Goal: Register for event/course

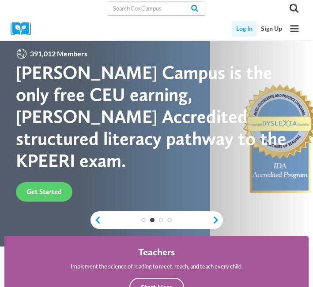
click at [242, 30] on link "Log In" at bounding box center [243, 28] width 25 height 15
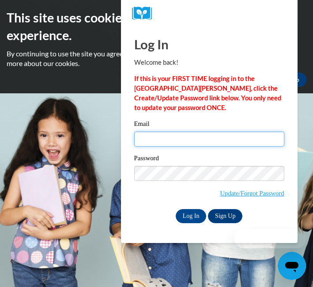
click at [158, 139] on input "Email" at bounding box center [209, 139] width 150 height 15
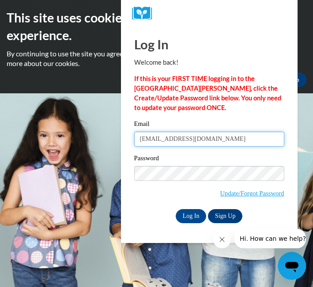
type input "loiselaine.smithe@apsk12.org"
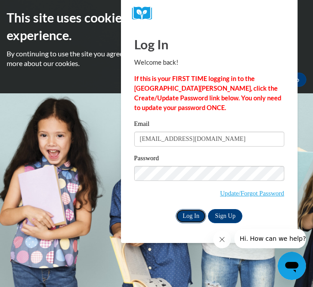
click at [183, 216] on input "Log In" at bounding box center [190, 216] width 31 height 14
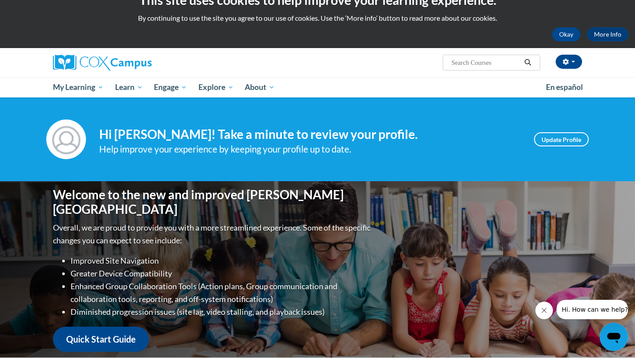
scroll to position [35, 0]
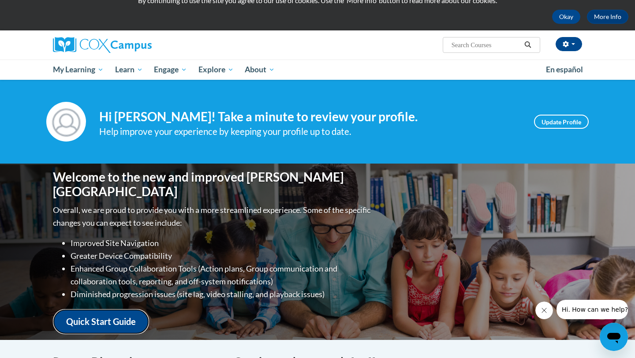
click at [133, 287] on link "Quick Start Guide" at bounding box center [101, 321] width 96 height 25
click at [81, 287] on link "Quick Start Guide" at bounding box center [101, 321] width 96 height 25
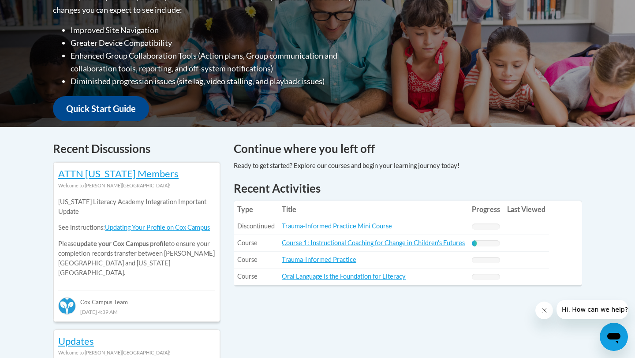
scroll to position [248, 0]
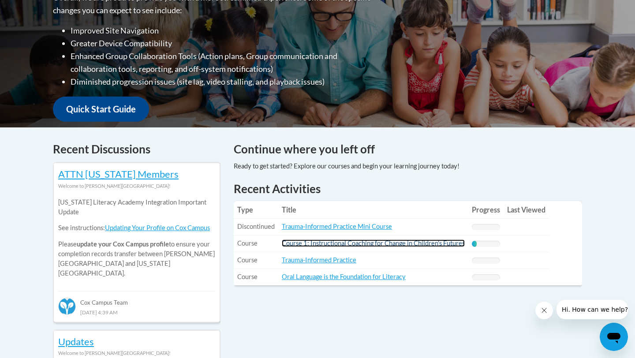
click at [294, 242] on link "Course 1: Instructional Coaching for Change in Children's Futures" at bounding box center [373, 242] width 183 height 7
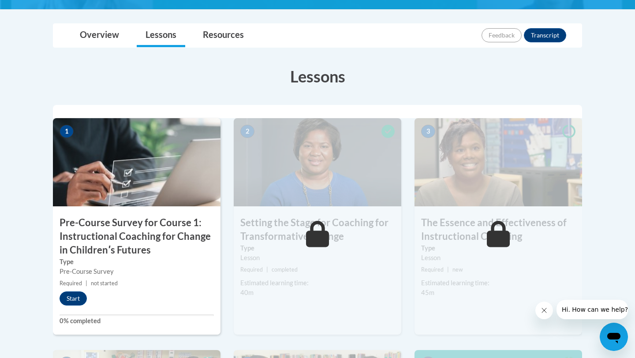
scroll to position [216, 0]
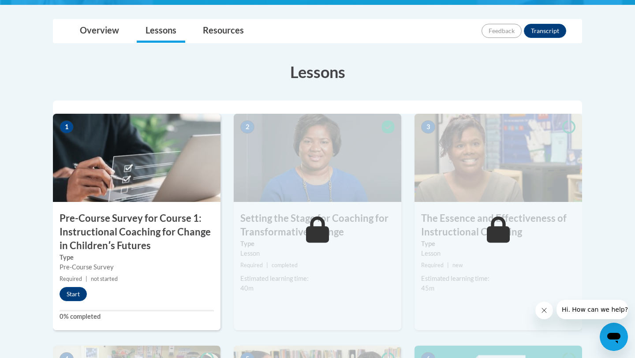
click at [107, 179] on img at bounding box center [136, 158] width 167 height 88
click at [74, 293] on button "Start" at bounding box center [73, 294] width 27 height 14
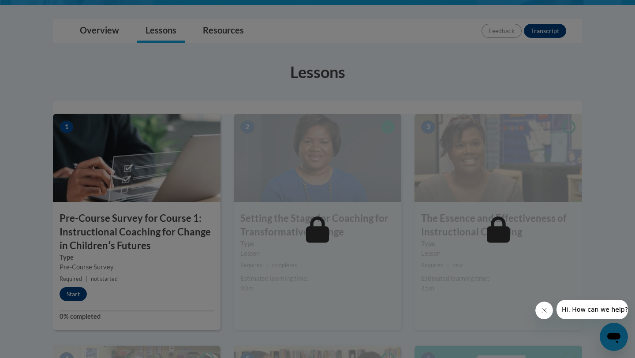
click at [74, 293] on div at bounding box center [317, 179] width 635 height 358
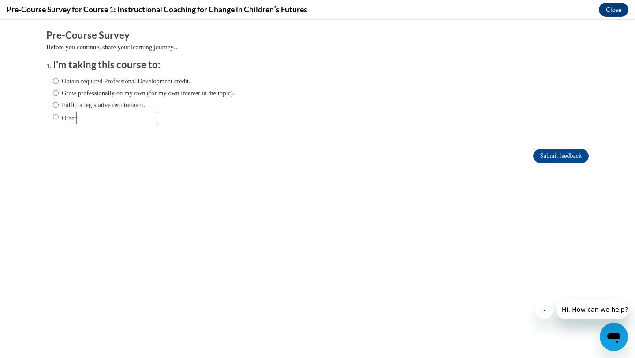
scroll to position [0, 0]
click at [613, 11] on button "Close" at bounding box center [614, 10] width 30 height 14
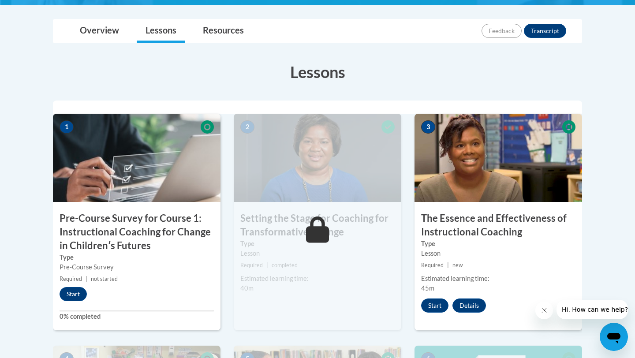
click at [314, 227] on icon at bounding box center [317, 229] width 23 height 26
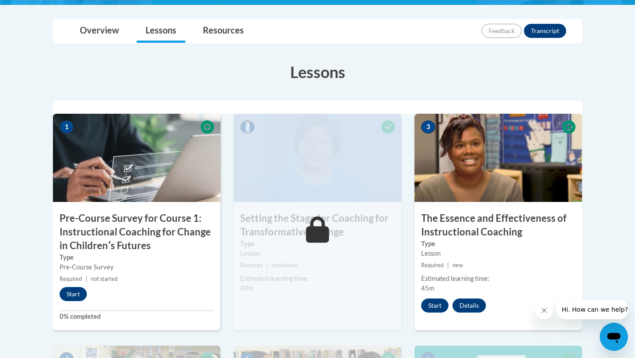
click at [314, 227] on icon at bounding box center [317, 229] width 23 height 26
click at [318, 235] on icon at bounding box center [317, 229] width 23 height 26
click at [275, 203] on div "2 Setting the Stage for Coaching for Transformative Change Type Lesson Required…" at bounding box center [317, 222] width 167 height 216
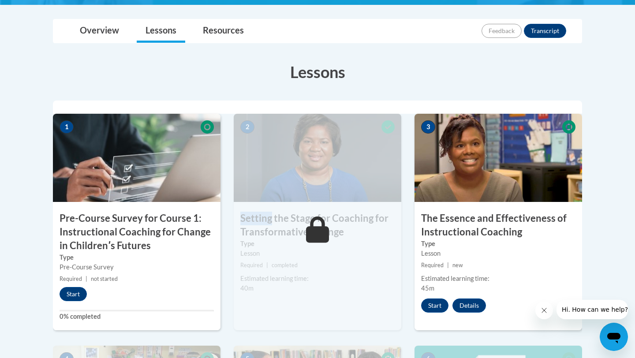
click at [275, 203] on div "2 Setting the Stage for Coaching for Transformative Change Type Lesson Required…" at bounding box center [317, 222] width 167 height 216
click at [432, 305] on button "Start" at bounding box center [434, 305] width 27 height 14
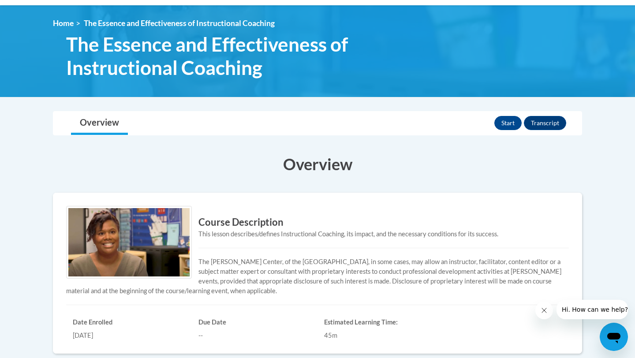
scroll to position [123, 0]
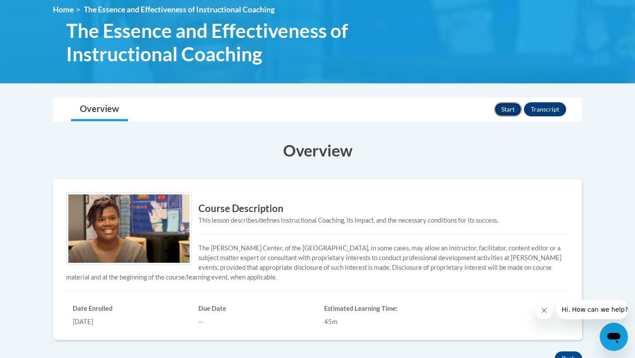
click at [505, 108] on button "Start" at bounding box center [507, 109] width 27 height 14
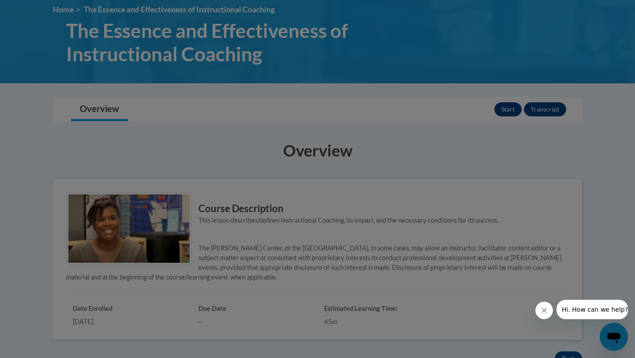
click at [505, 108] on div at bounding box center [317, 179] width 635 height 358
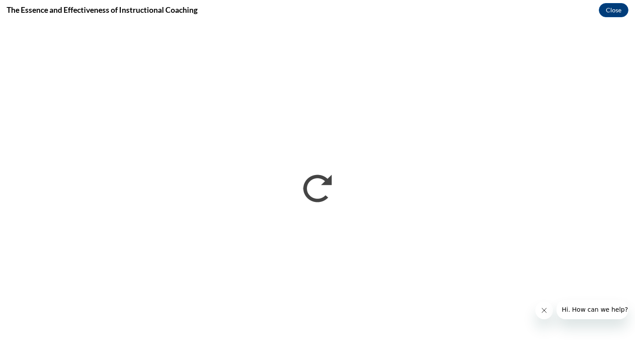
scroll to position [0, 0]
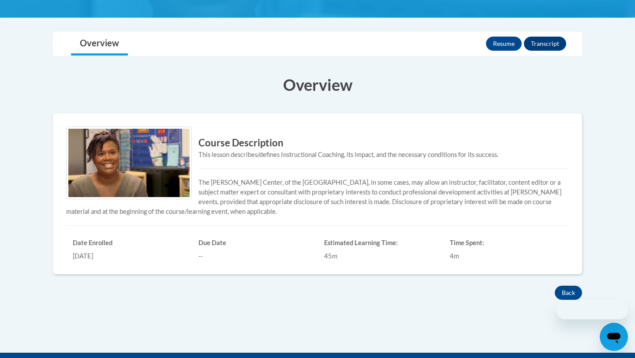
scroll to position [123, 0]
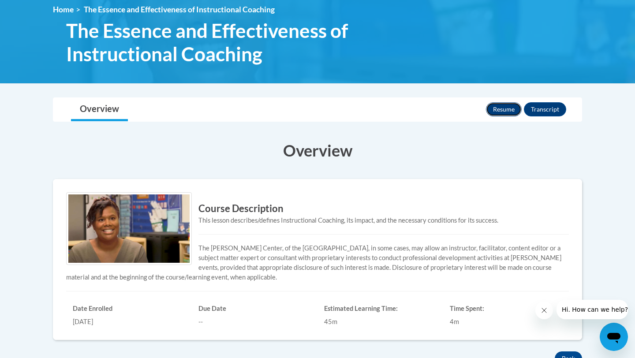
click at [504, 110] on button "Resume" at bounding box center [504, 109] width 36 height 14
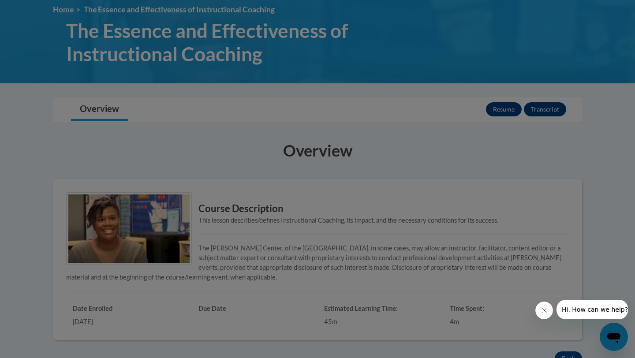
click at [504, 110] on div at bounding box center [317, 179] width 635 height 358
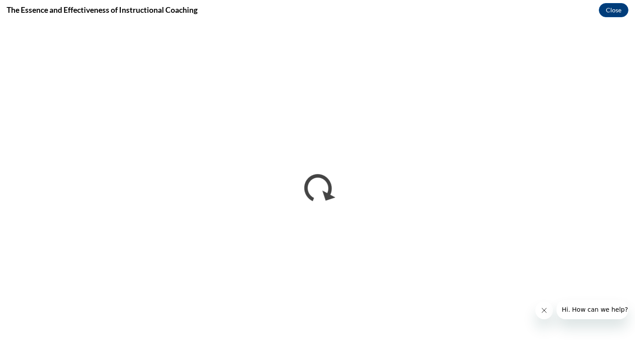
scroll to position [0, 0]
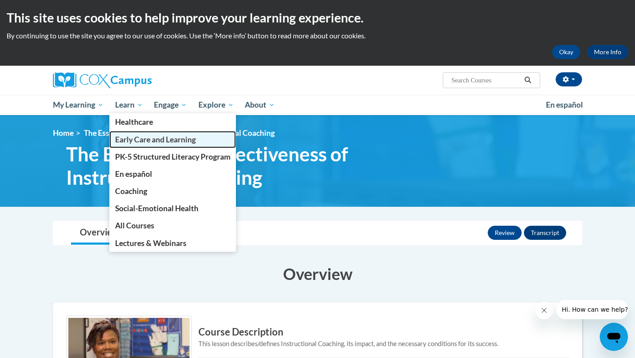
click at [134, 138] on span "Early Care and Learning" at bounding box center [155, 139] width 81 height 9
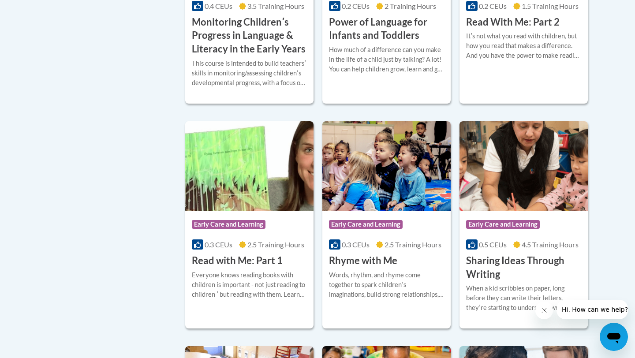
scroll to position [952, 0]
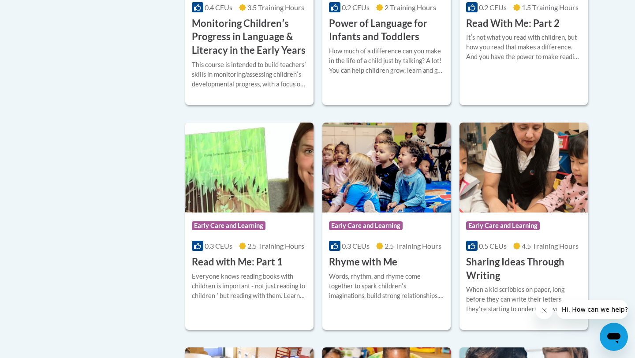
click at [380, 230] on span "Early Care and Learning" at bounding box center [366, 225] width 74 height 9
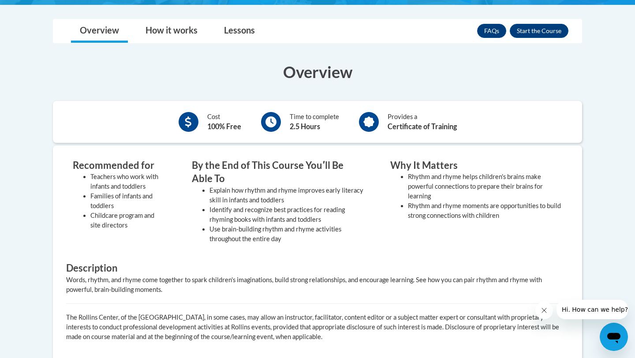
scroll to position [229, 0]
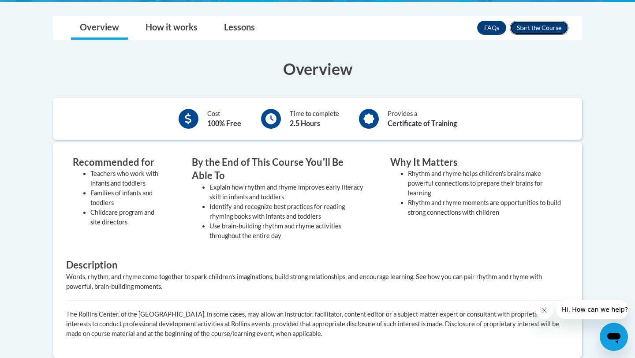
click at [531, 30] on button "Enroll" at bounding box center [539, 28] width 59 height 14
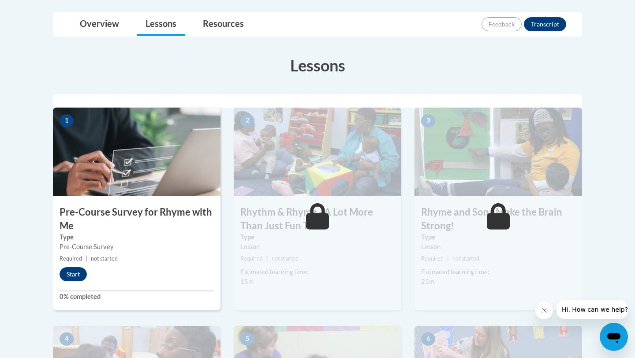
scroll to position [212, 0]
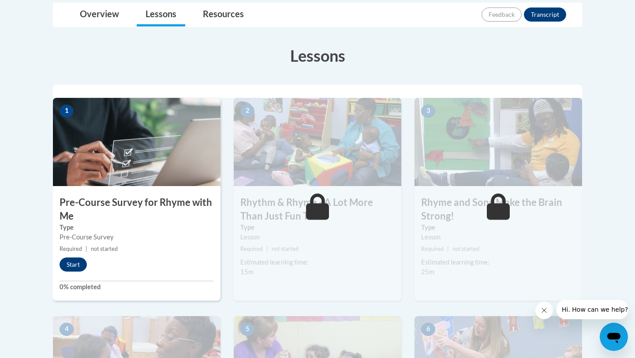
click at [71, 267] on button "Start" at bounding box center [73, 264] width 27 height 14
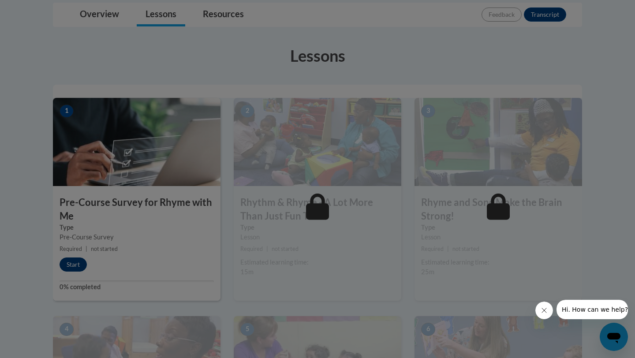
click at [71, 267] on div at bounding box center [317, 179] width 635 height 358
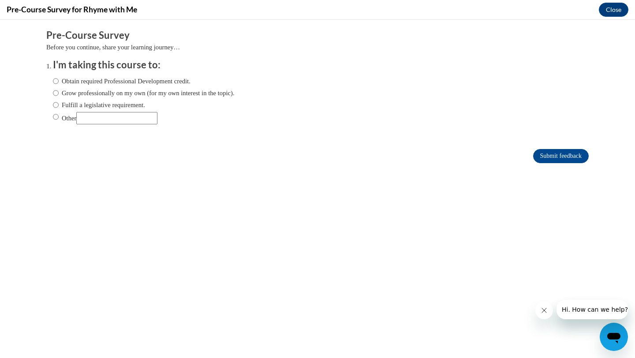
scroll to position [0, 0]
click at [57, 81] on input "Obtain required Professional Development credit." at bounding box center [56, 81] width 6 height 10
radio input "true"
click at [57, 81] on input "Obtain required Professional Development credit." at bounding box center [56, 81] width 6 height 10
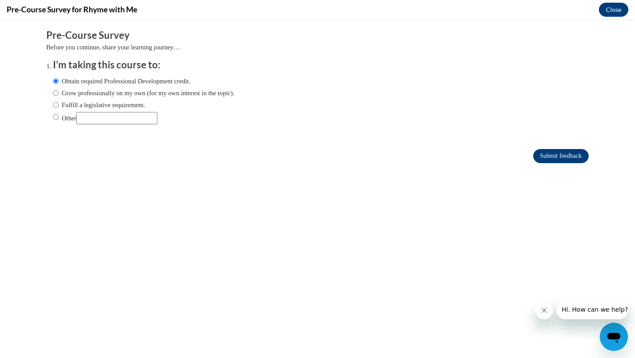
click at [552, 153] on input "Submit feedback" at bounding box center [561, 156] width 56 height 14
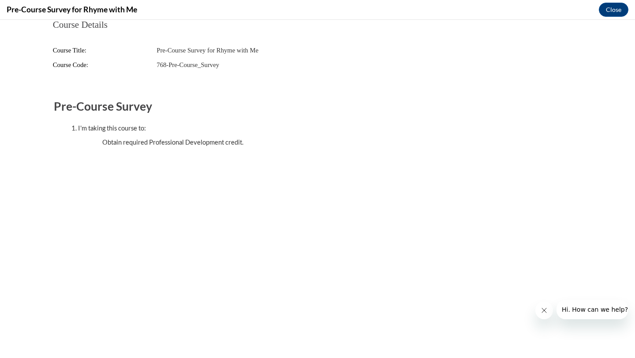
click at [206, 50] on span "Pre-Course Survey for Rhyme with Me" at bounding box center [207, 50] width 102 height 7
click at [612, 10] on button "Close" at bounding box center [614, 10] width 30 height 14
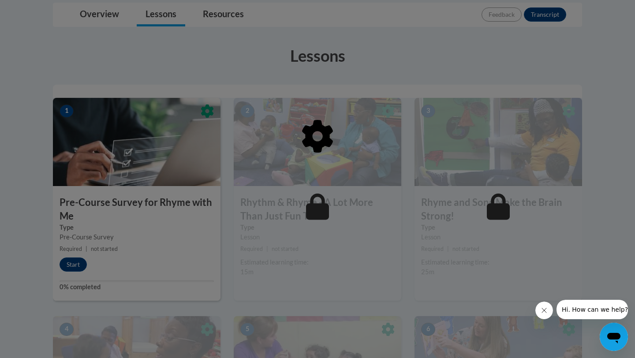
click at [344, 197] on div at bounding box center [317, 181] width 529 height 167
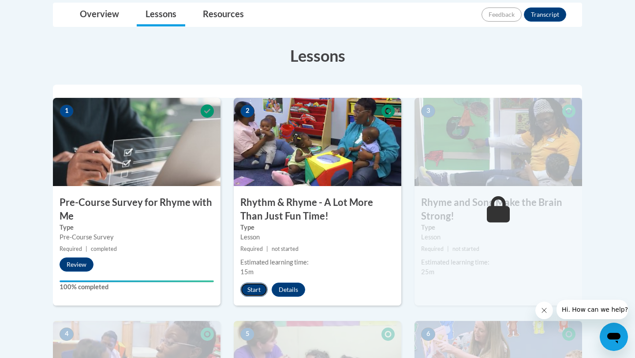
click at [250, 290] on button "Start" at bounding box center [253, 290] width 27 height 14
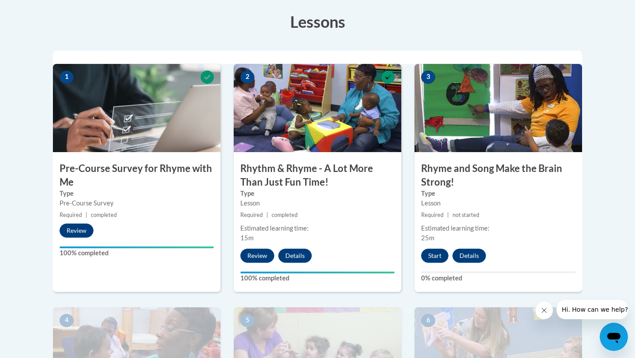
scroll to position [247, 0]
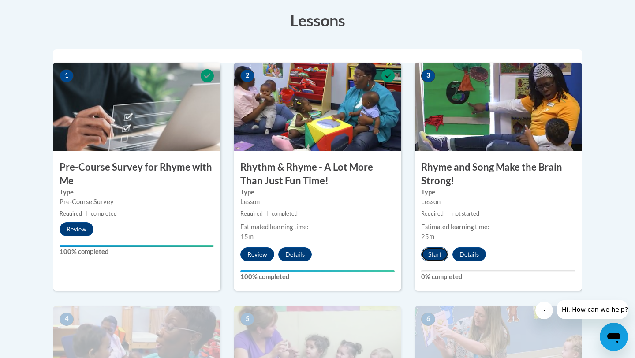
click at [436, 253] on button "Start" at bounding box center [434, 254] width 27 height 14
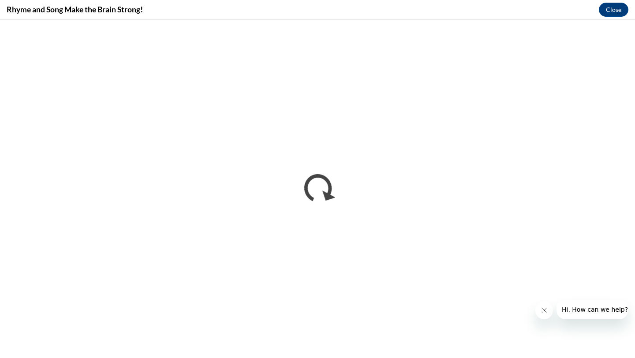
scroll to position [0, 0]
click at [360, 357] on iframe "</div></body> </html>" at bounding box center [317, 189] width 635 height 338
click at [380, 357] on iframe "</div></body> </html>" at bounding box center [317, 189] width 635 height 338
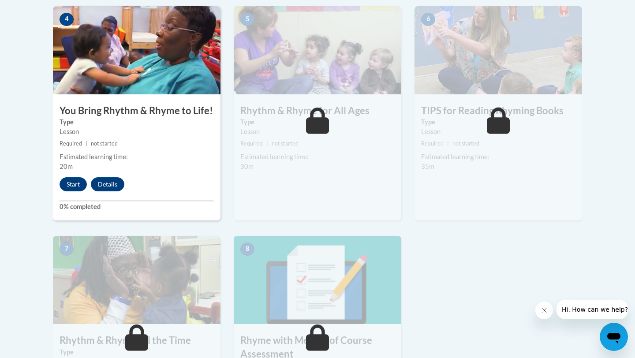
scroll to position [529, 0]
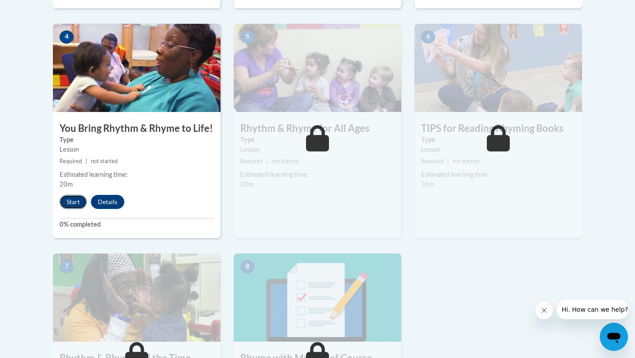
click at [63, 202] on button "Start" at bounding box center [73, 202] width 27 height 14
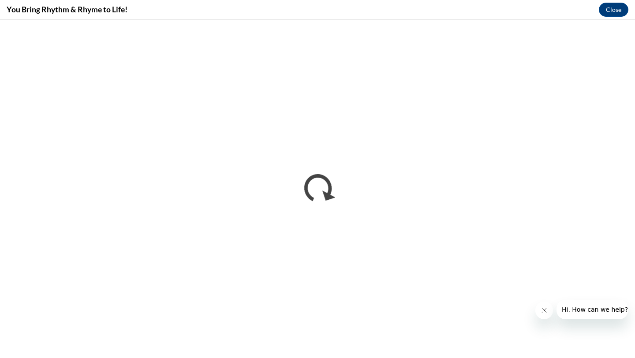
scroll to position [0, 0]
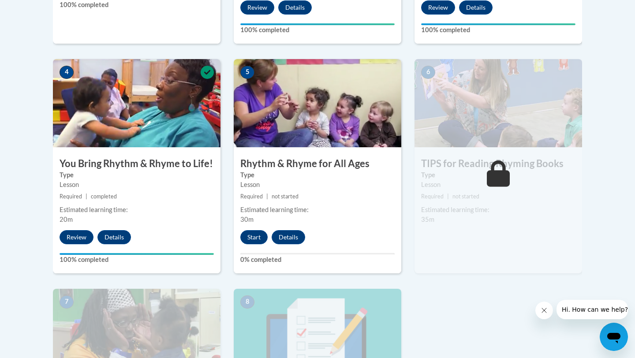
scroll to position [511, 0]
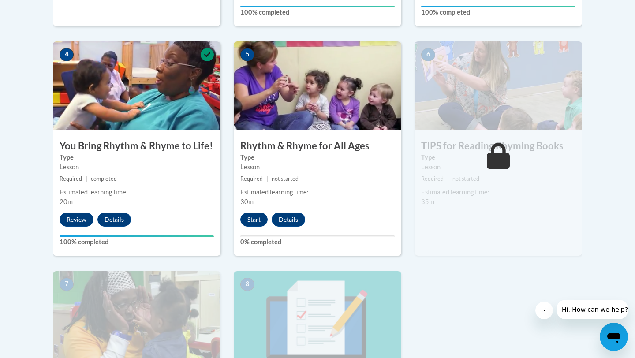
click at [506, 100] on img at bounding box center [497, 85] width 167 height 88
click at [448, 164] on div "Lesson" at bounding box center [498, 167] width 154 height 10
click at [266, 218] on button "Start" at bounding box center [253, 219] width 27 height 14
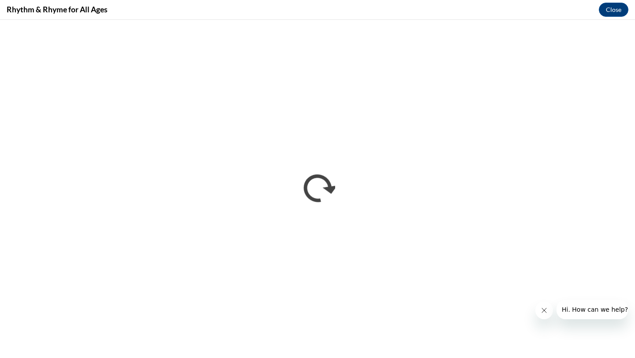
scroll to position [0, 0]
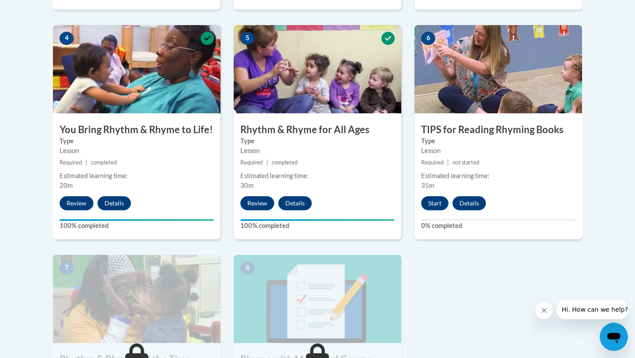
scroll to position [529, 0]
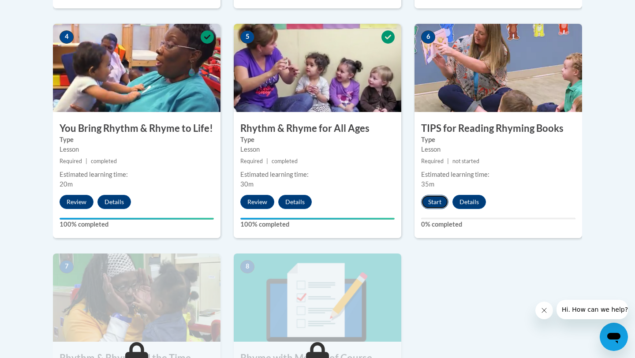
click at [435, 200] on button "Start" at bounding box center [434, 202] width 27 height 14
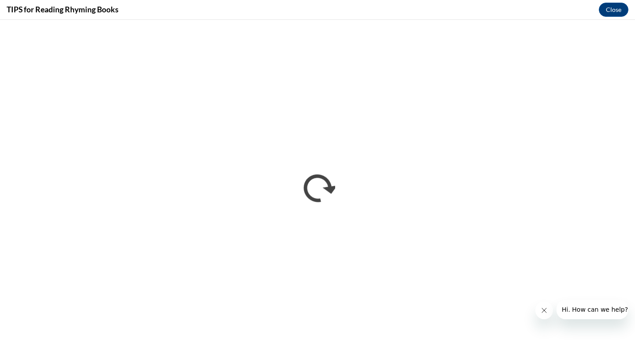
scroll to position [0, 0]
